Goal: Information Seeking & Learning: Check status

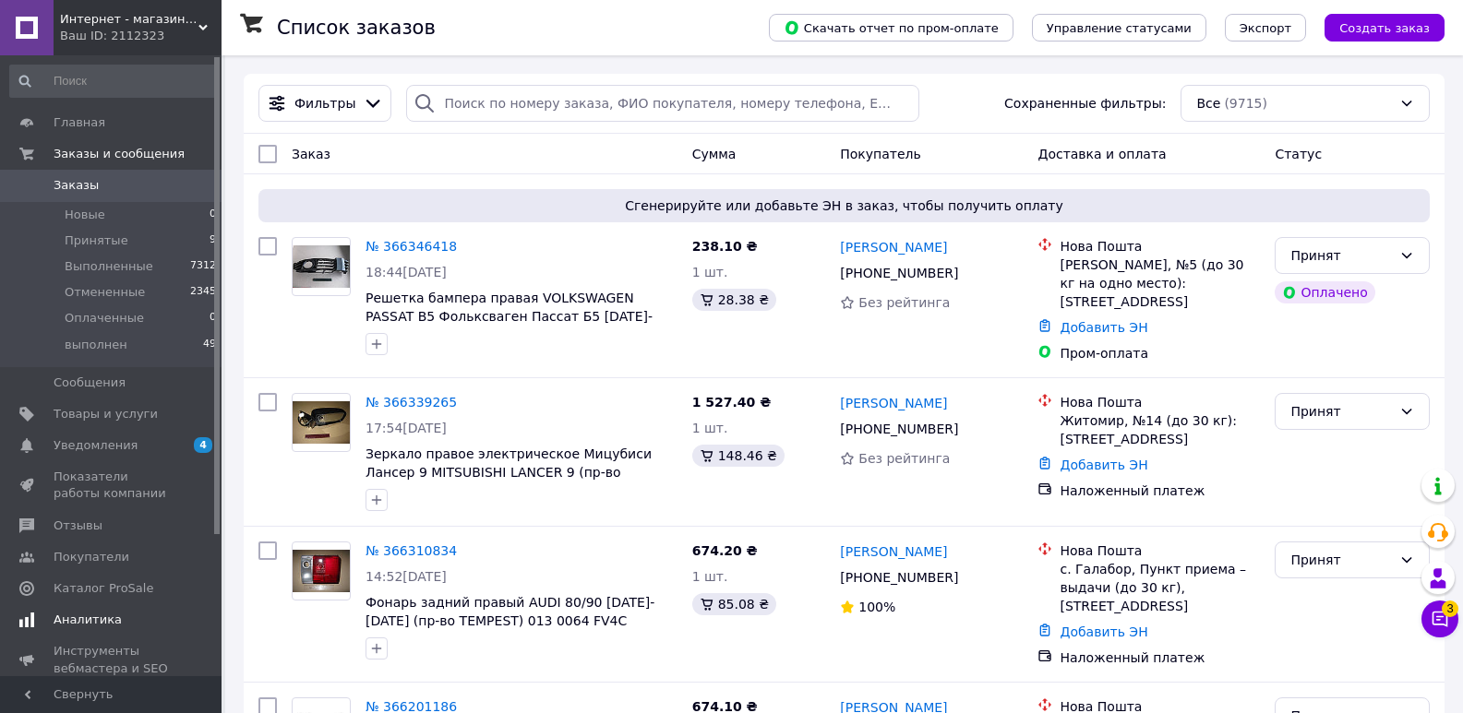
click at [87, 617] on span "Аналитика" at bounding box center [88, 620] width 68 height 17
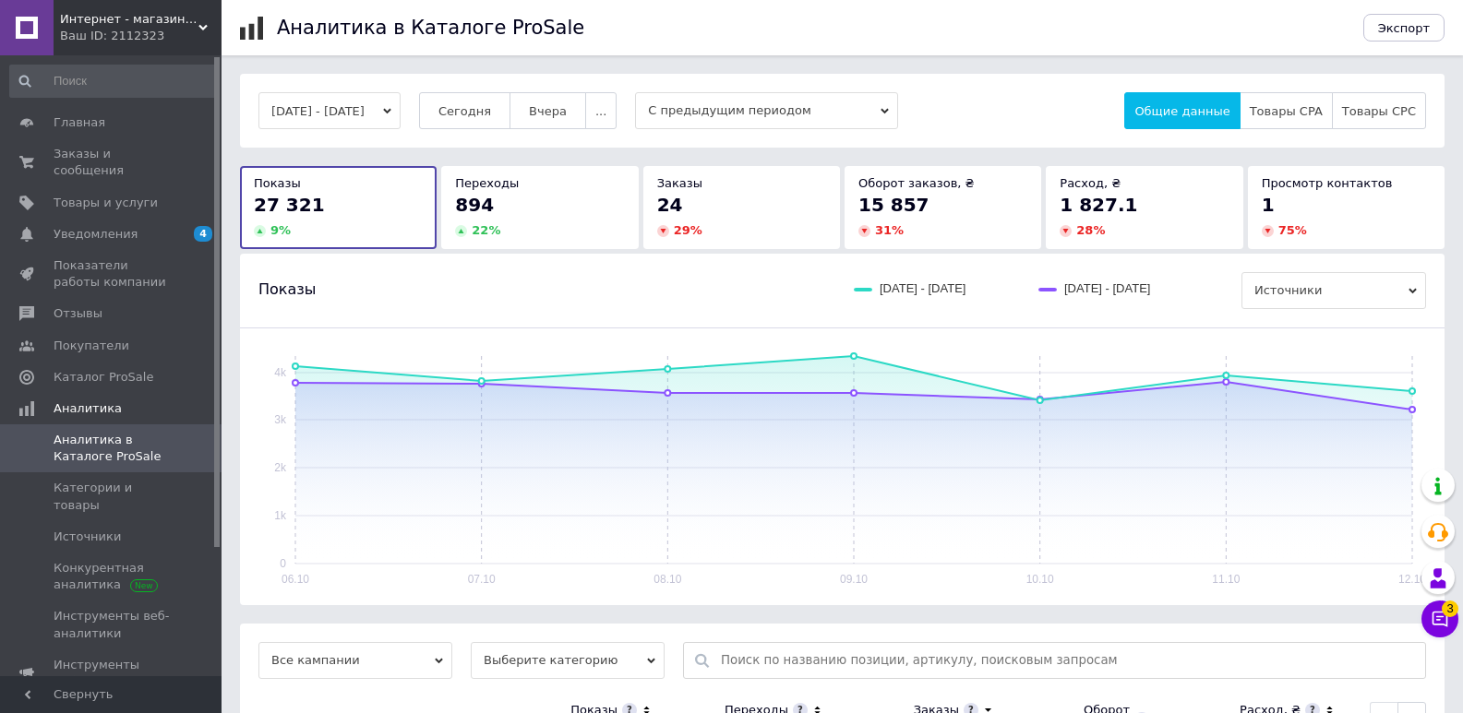
click at [480, 203] on span "894" at bounding box center [474, 205] width 39 height 22
